Goal: Information Seeking & Learning: Learn about a topic

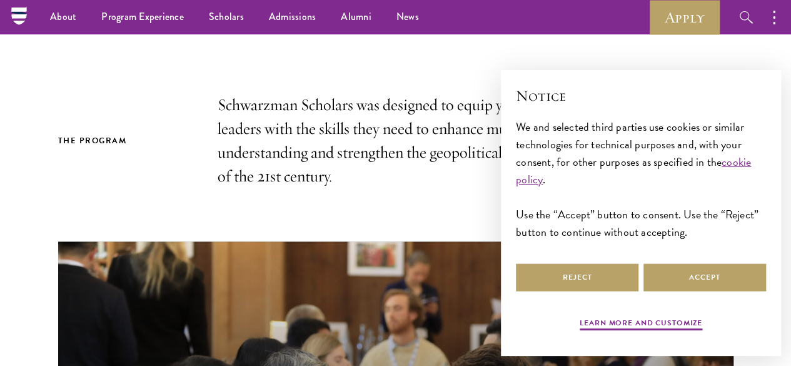
scroll to position [285, 0]
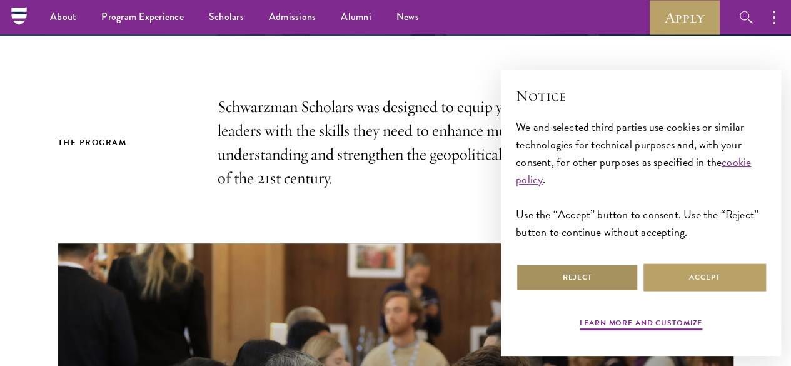
click at [615, 268] on button "Reject" at bounding box center [577, 277] width 123 height 28
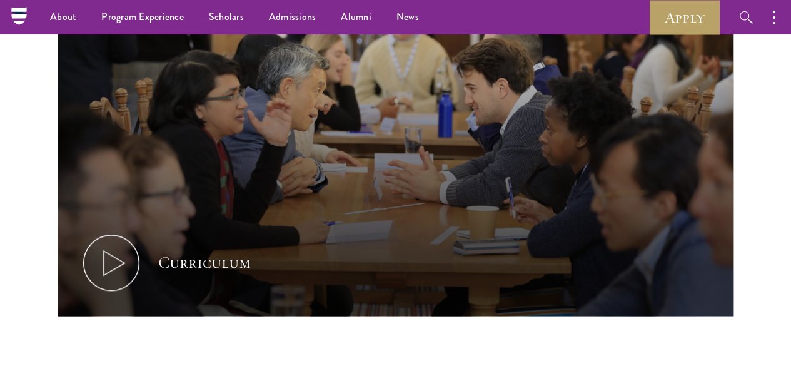
scroll to position [593, 0]
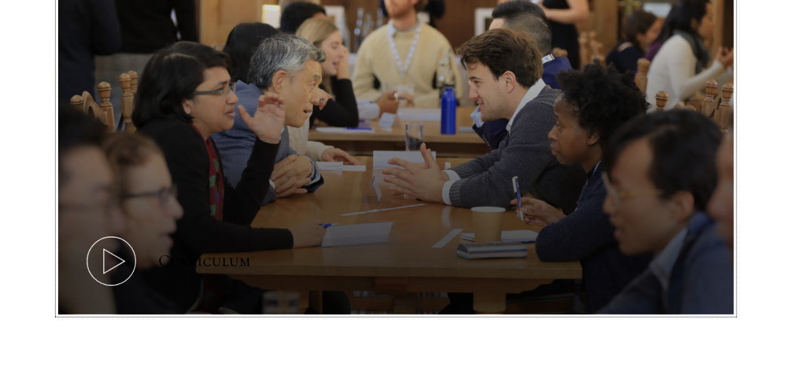
click at [135, 248] on icon at bounding box center [111, 261] width 56 height 56
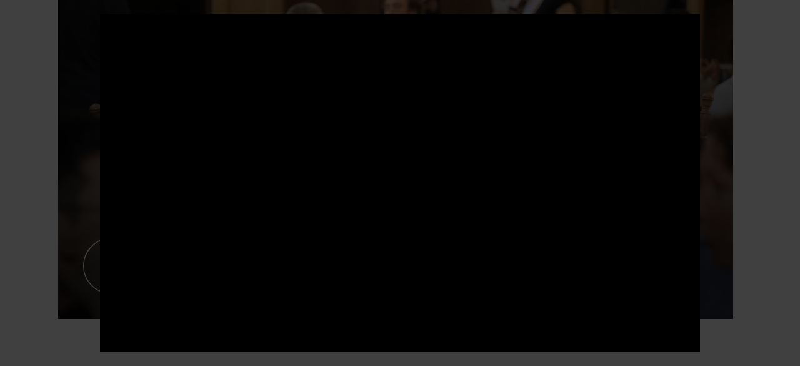
click at [715, 118] on div at bounding box center [400, 183] width 800 height 366
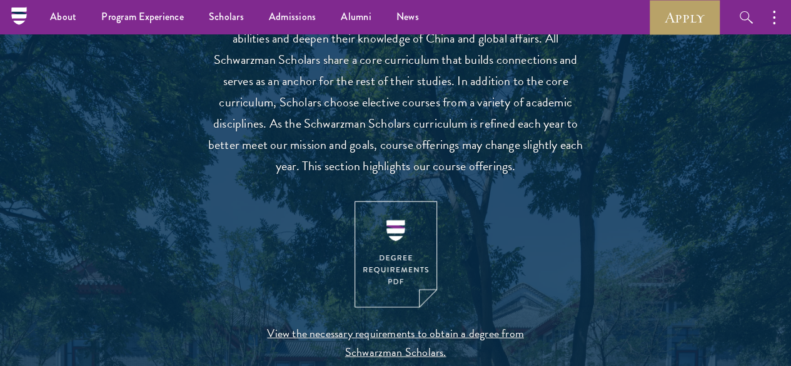
scroll to position [1162, 0]
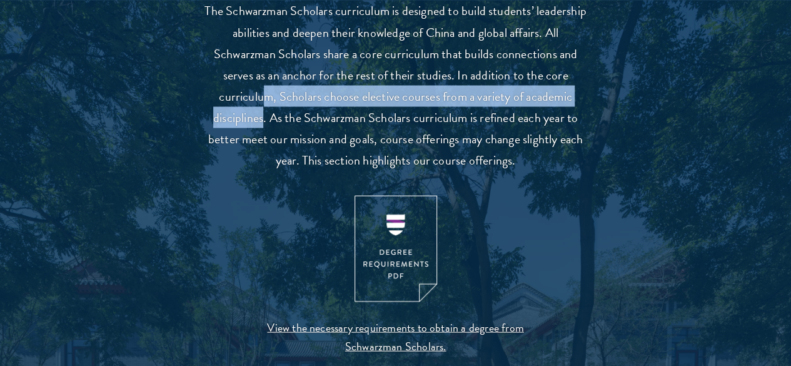
drag, startPoint x: 398, startPoint y: 129, endPoint x: 367, endPoint y: 99, distance: 43.3
click at [367, 99] on p "The Schwarzman Scholars curriculum is designed to build students’ leadership ab…" at bounding box center [396, 85] width 388 height 170
click at [280, 136] on p "The Schwarzman Scholars curriculum is designed to build students’ leadership ab…" at bounding box center [396, 85] width 388 height 170
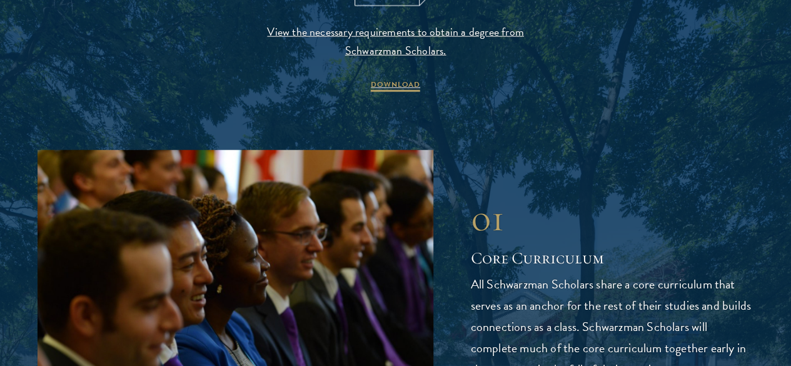
scroll to position [1458, 0]
click at [388, 93] on span "DOWNLOAD" at bounding box center [395, 85] width 49 height 15
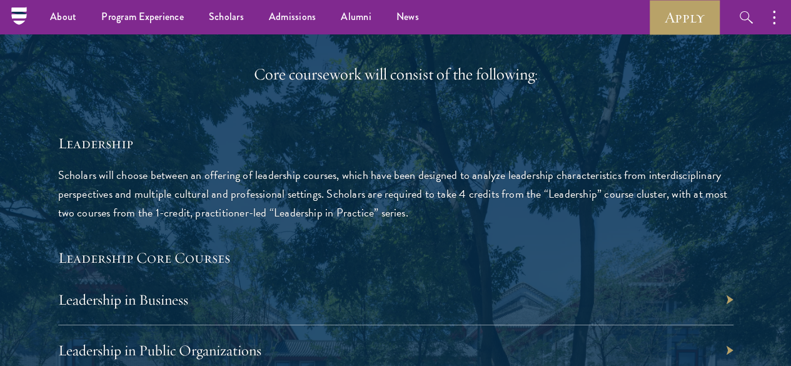
scroll to position [1919, 0]
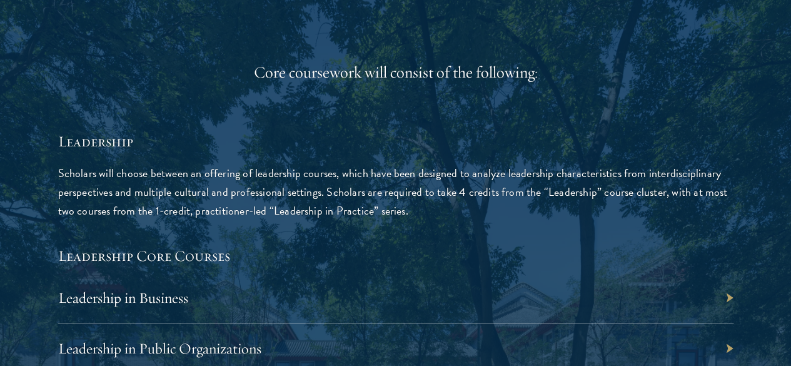
click at [255, 84] on div "Core coursework will consist of the following:" at bounding box center [395, 73] width 675 height 24
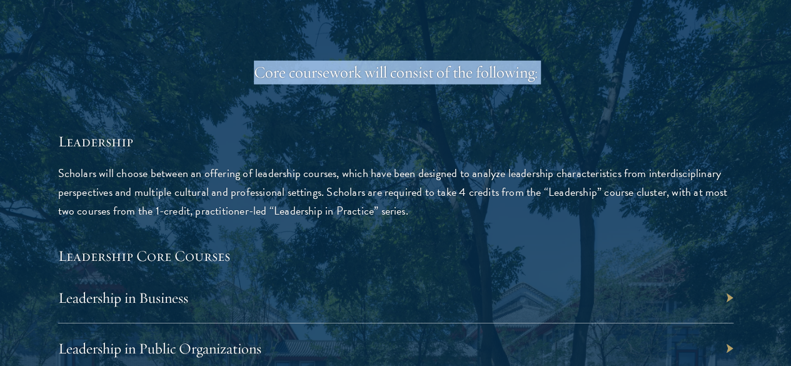
click at [255, 84] on div "Core coursework will consist of the following:" at bounding box center [395, 73] width 675 height 24
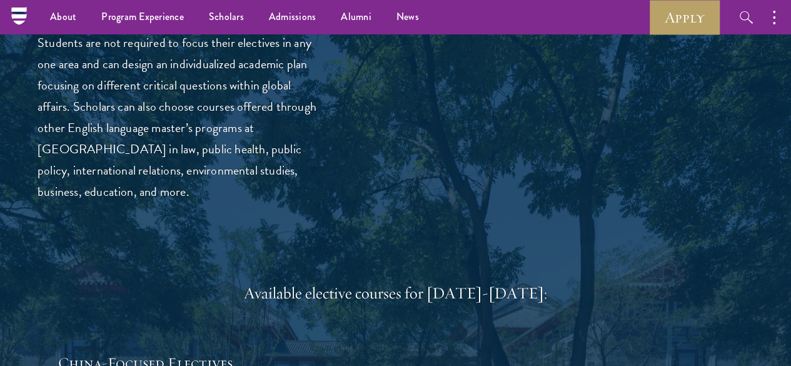
scroll to position [3363, 0]
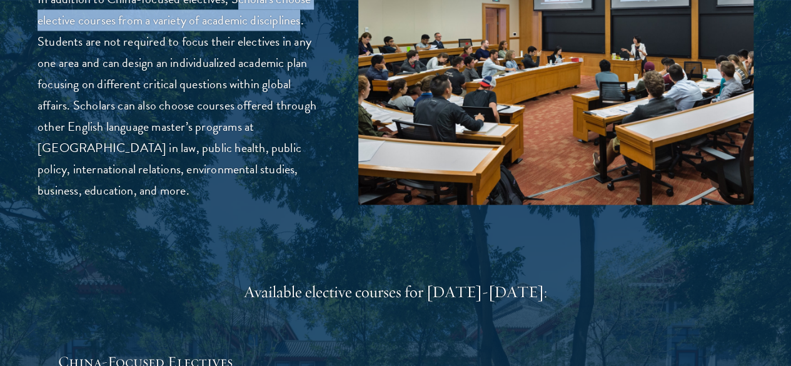
drag, startPoint x: 184, startPoint y: 116, endPoint x: 67, endPoint y: 79, distance: 122.4
click at [67, 79] on p "In addition to China-focused electives, Scholars choose elective courses from a…" at bounding box center [179, 94] width 283 height 213
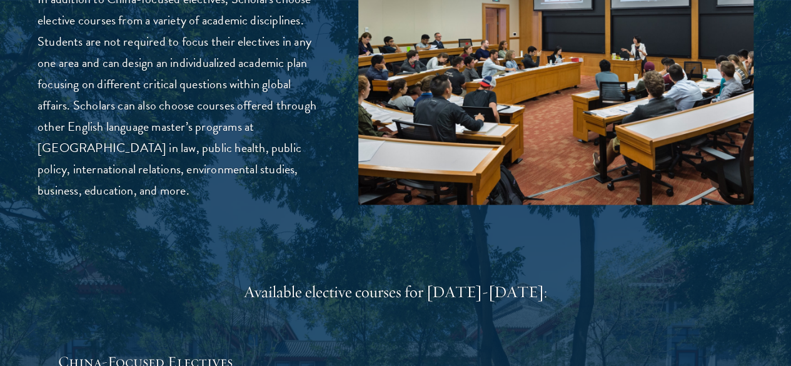
click at [171, 141] on p "In addition to China-focused electives, Scholars choose elective courses from a…" at bounding box center [179, 94] width 283 height 213
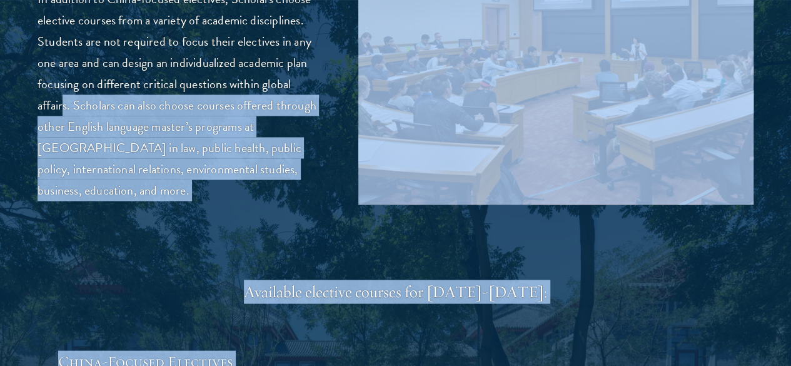
drag, startPoint x: 126, startPoint y: 209, endPoint x: 58, endPoint y: 174, distance: 76.6
click at [156, 201] on p "In addition to China-focused electives, Scholars choose elective courses from a…" at bounding box center [179, 94] width 283 height 213
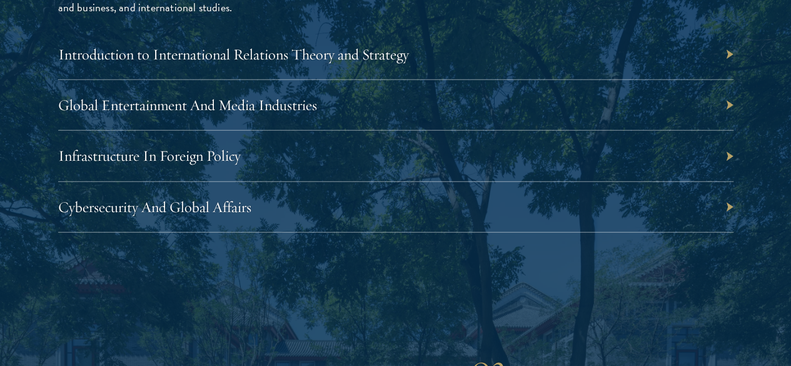
scroll to position [4091, 0]
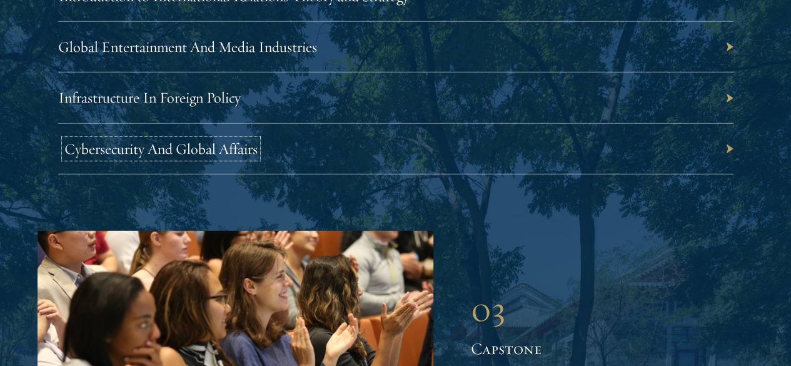
click at [258, 158] on link "Cybersecurity And Global Affairs" at bounding box center [160, 148] width 193 height 19
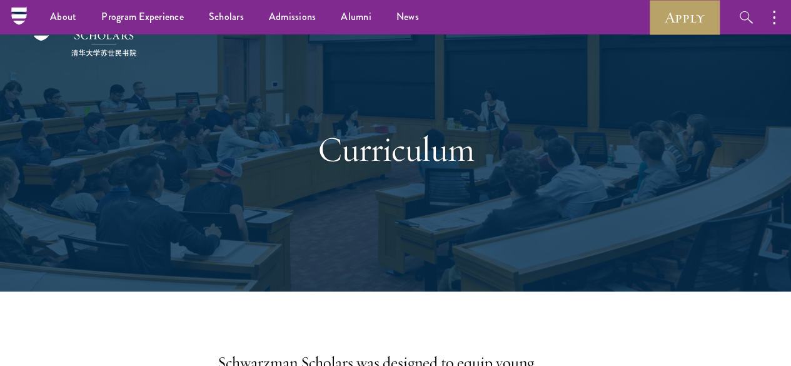
scroll to position [0, 0]
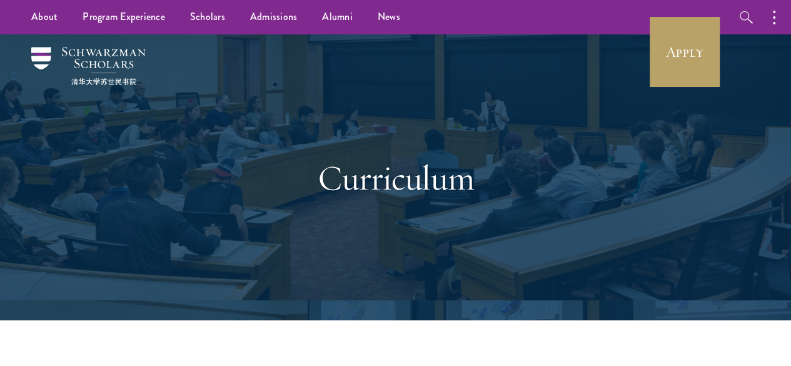
click at [331, 143] on div "Curriculum" at bounding box center [395, 178] width 431 height 194
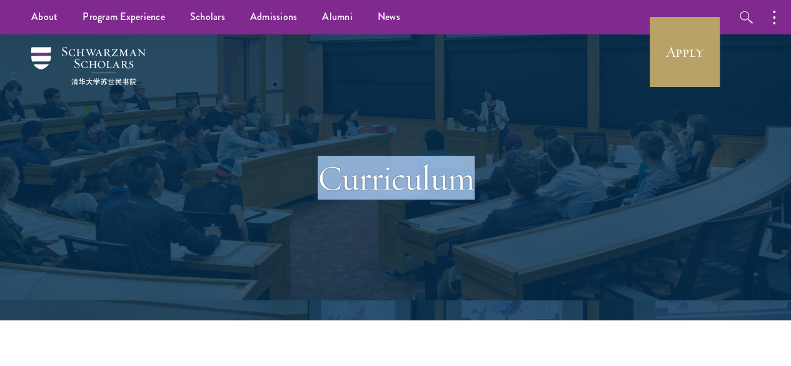
click at [331, 143] on div "Curriculum" at bounding box center [395, 178] width 431 height 194
click at [323, 136] on div at bounding box center [323, 136] width 0 height 0
click at [331, 143] on div "Curriculum" at bounding box center [395, 178] width 431 height 194
click at [391, 123] on div "Curriculum" at bounding box center [395, 178] width 431 height 194
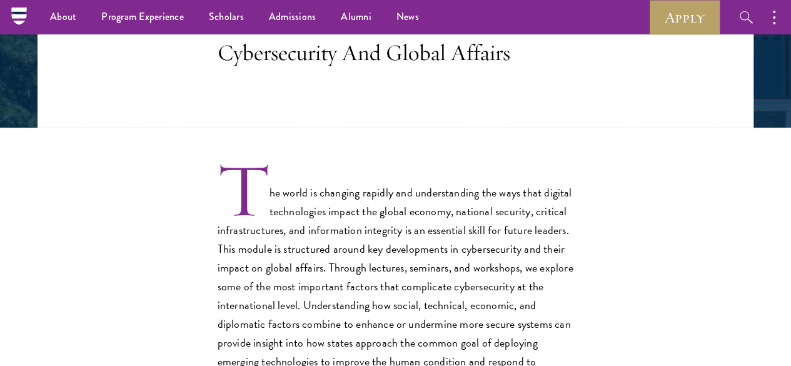
scroll to position [229, 0]
